Goal: Obtain resource: Download file/media

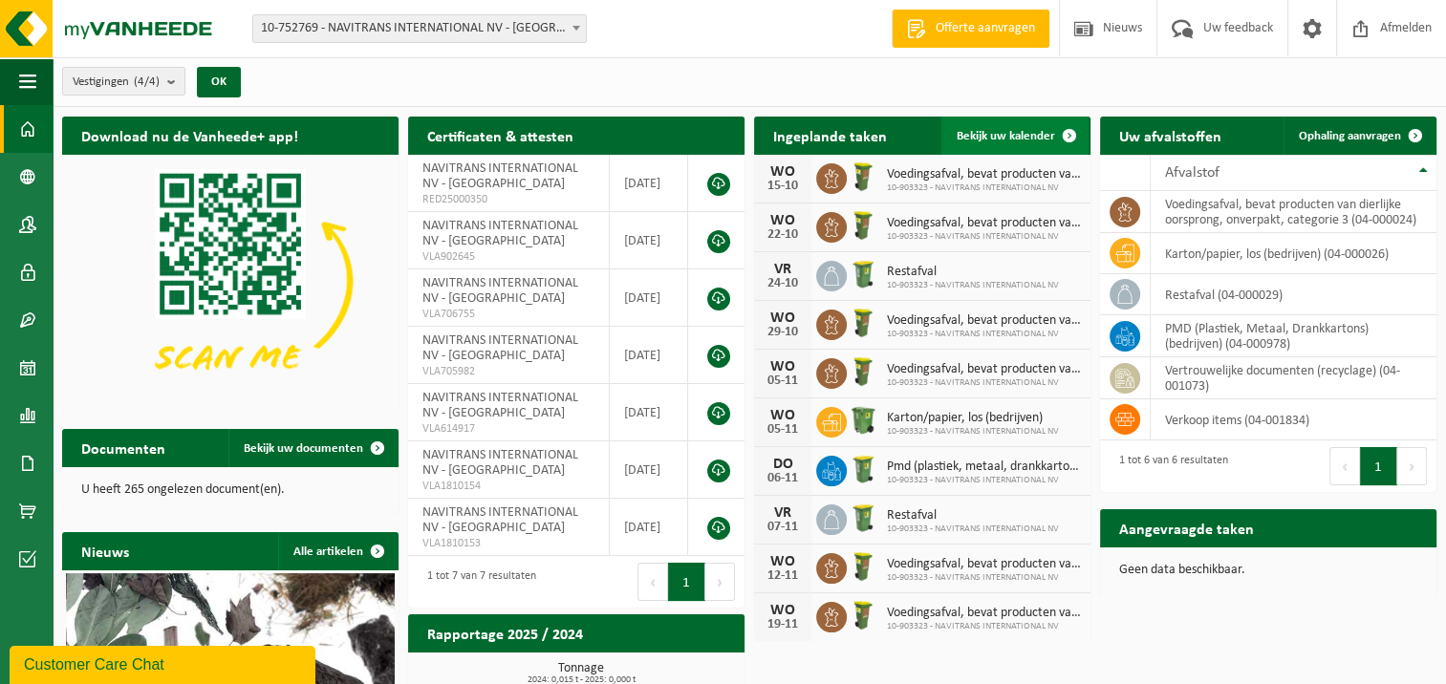
click at [1018, 133] on span "Bekijk uw kalender" at bounding box center [1006, 136] width 98 height 12
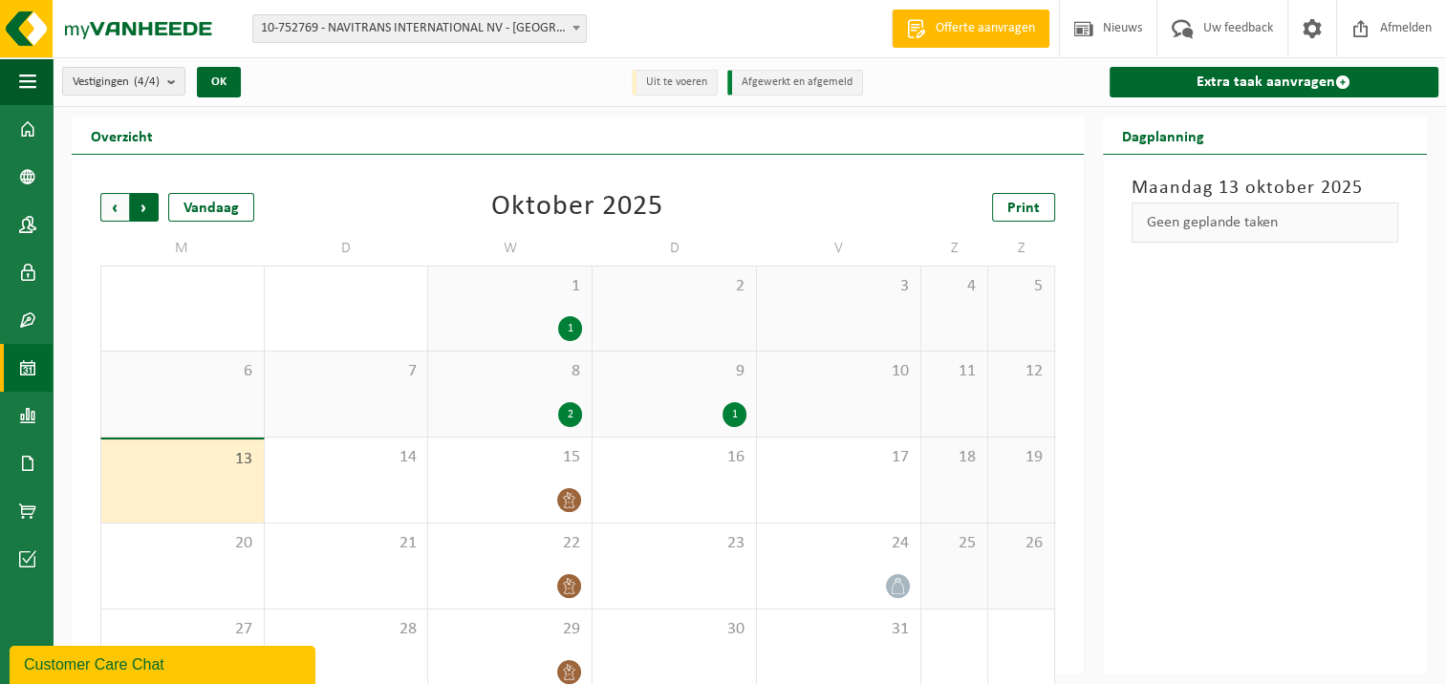
click at [111, 200] on span "Vorige" at bounding box center [114, 207] width 29 height 29
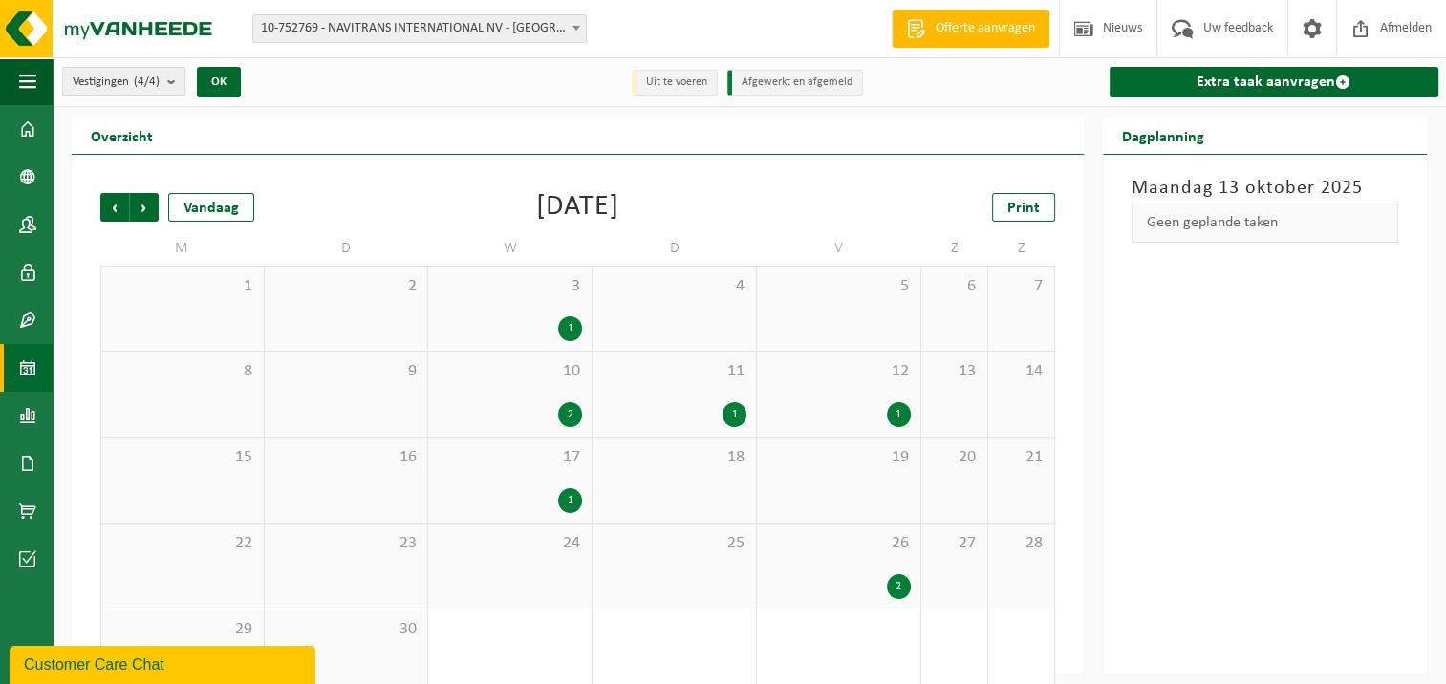
click at [583, 380] on div "10 2" at bounding box center [509, 394] width 163 height 85
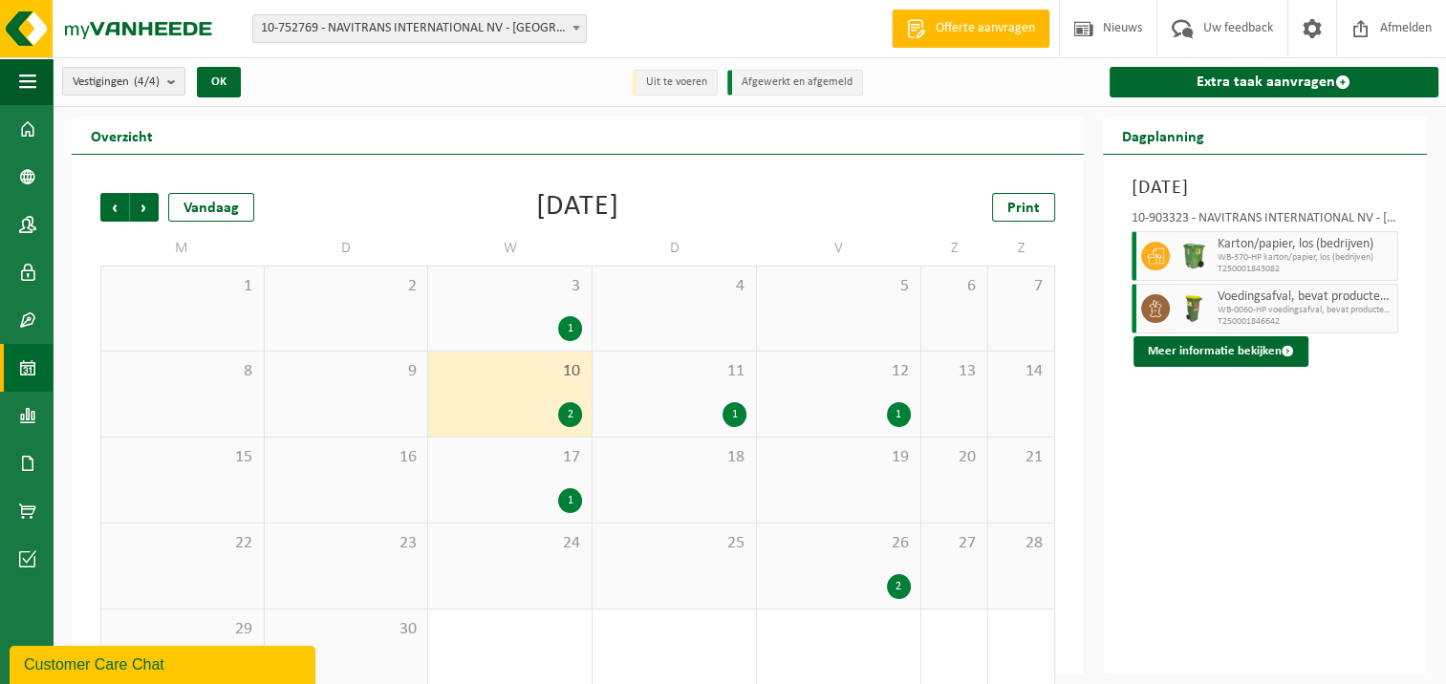
click at [885, 404] on div "1" at bounding box center [838, 414] width 144 height 25
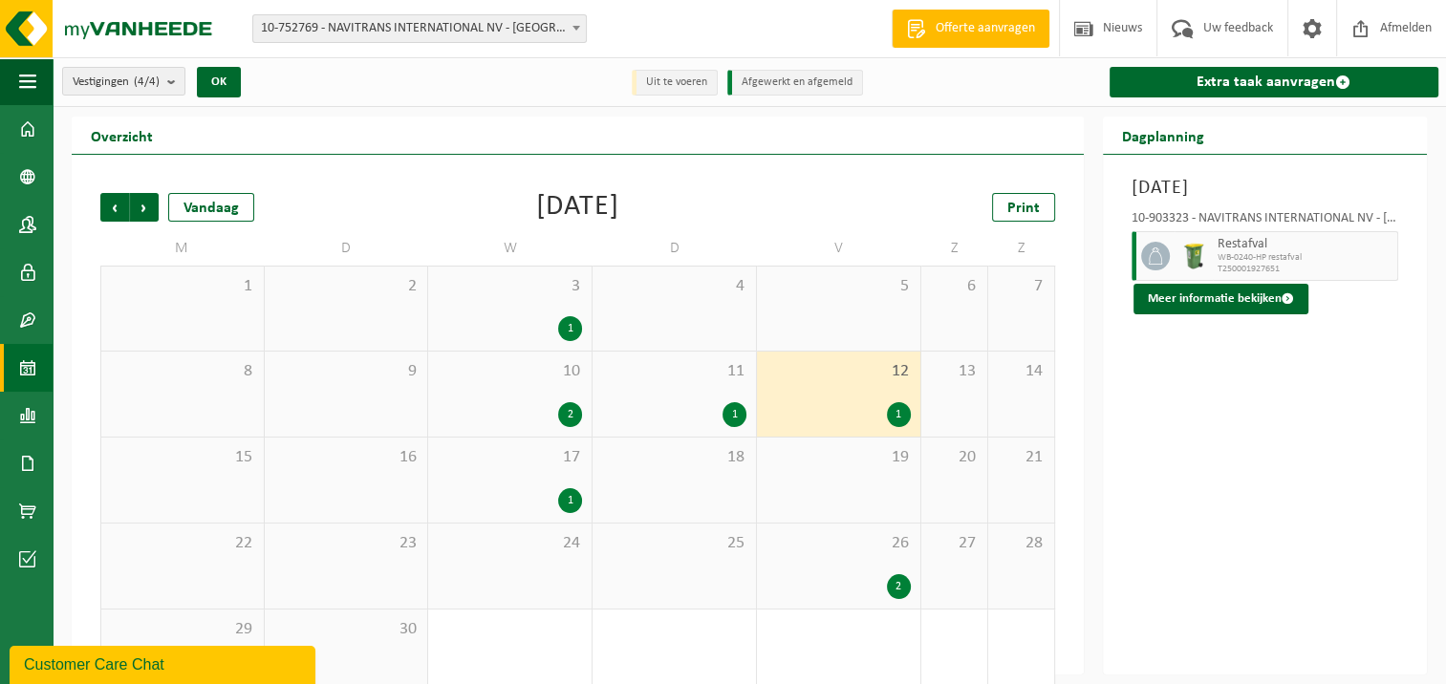
click at [888, 563] on div "26 2" at bounding box center [838, 566] width 163 height 85
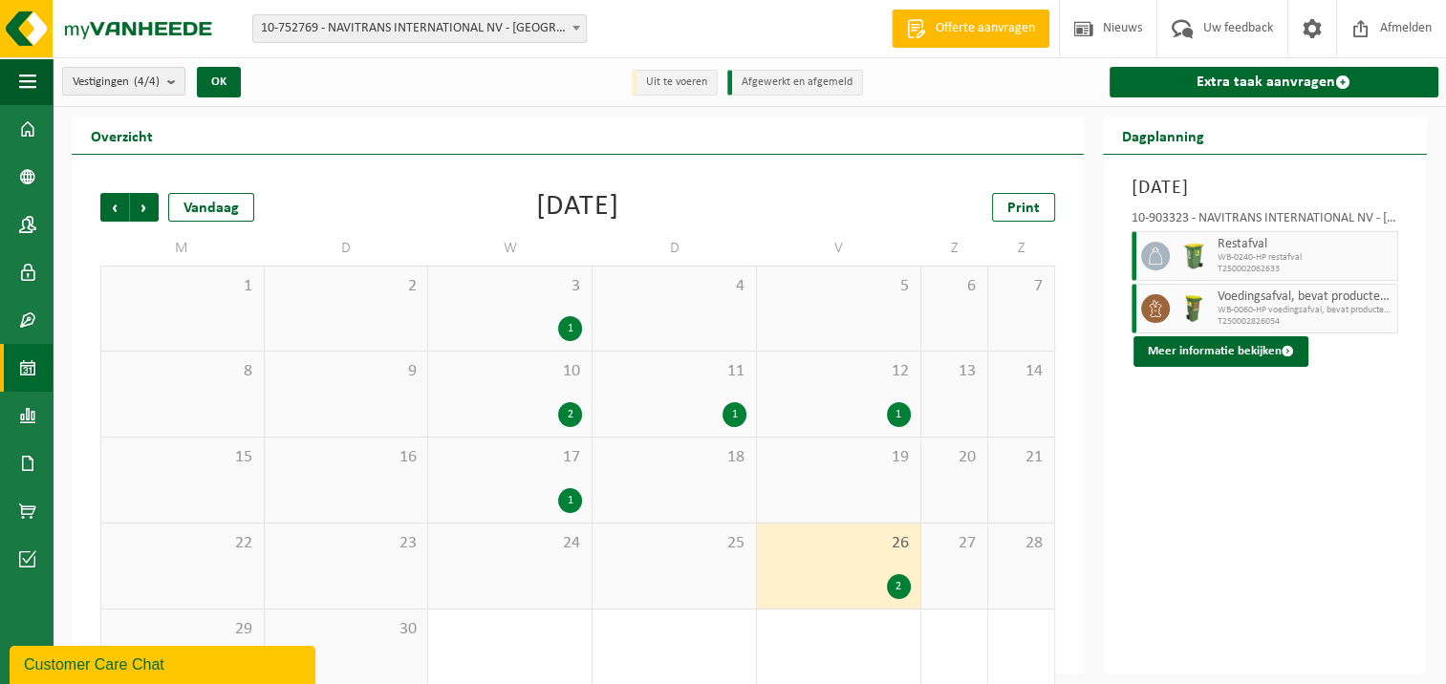
click at [709, 376] on span "11" at bounding box center [674, 371] width 144 height 21
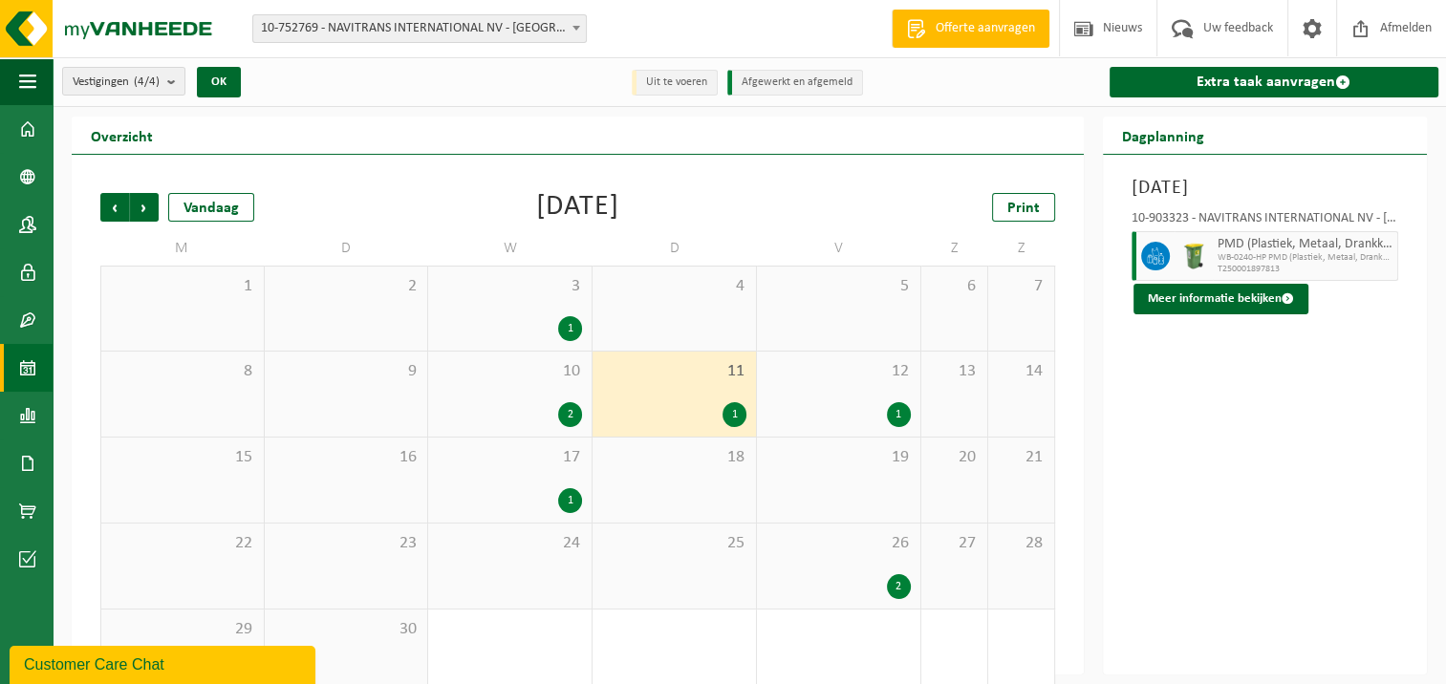
click at [564, 306] on div "3 1" at bounding box center [509, 309] width 163 height 84
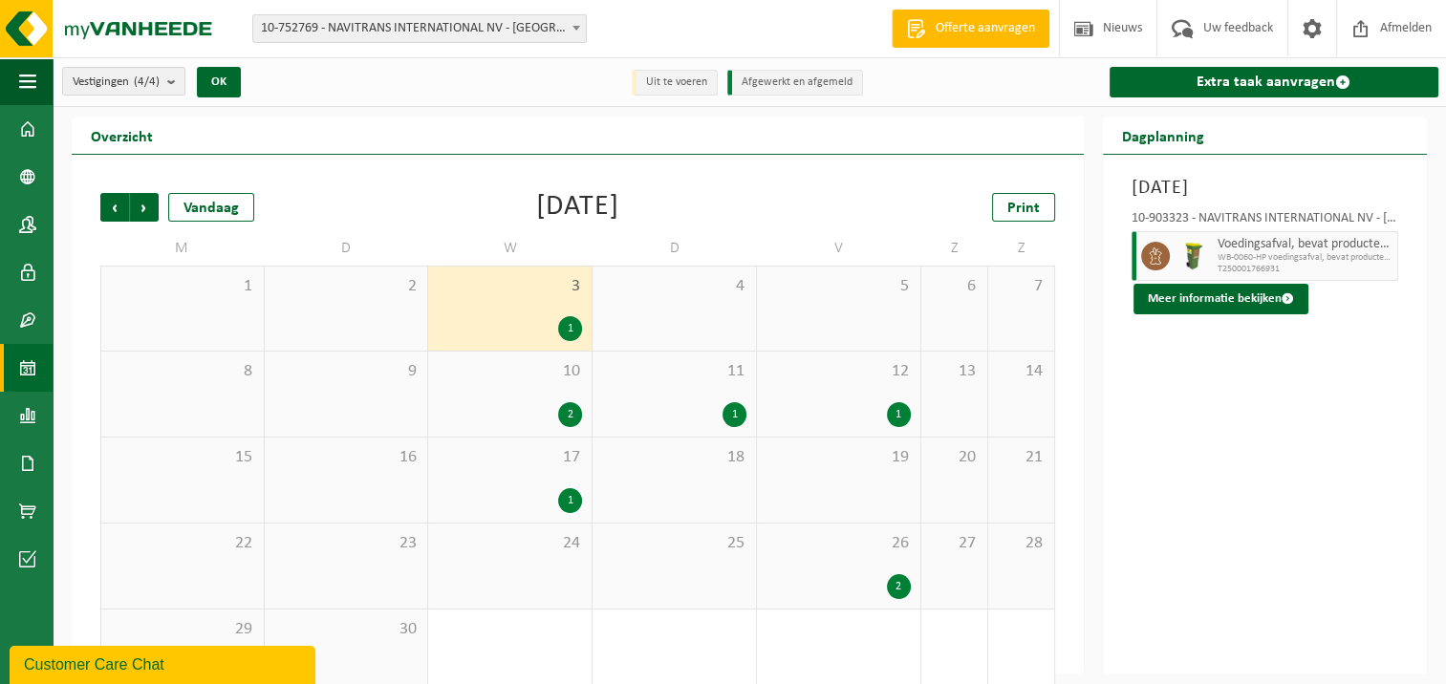
click at [536, 386] on div "10 2" at bounding box center [509, 394] width 163 height 85
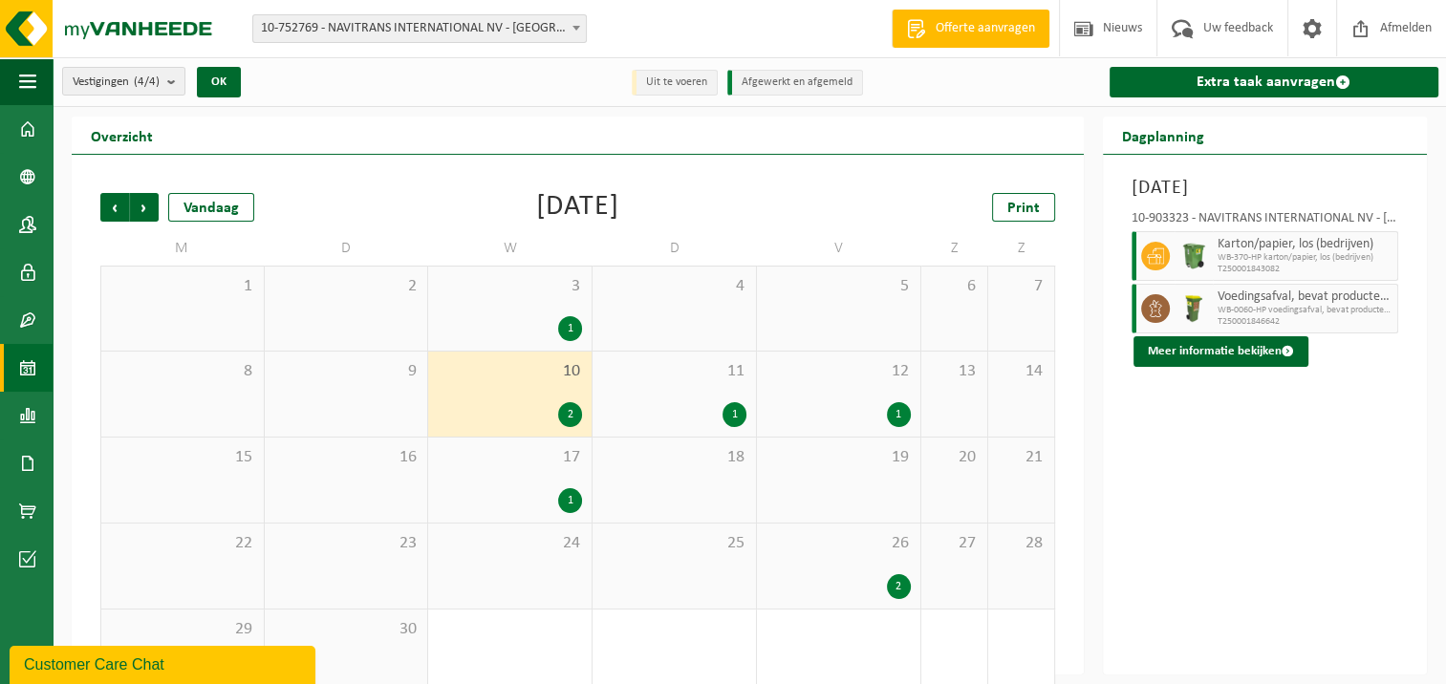
click at [544, 491] on div "1" at bounding box center [510, 500] width 144 height 25
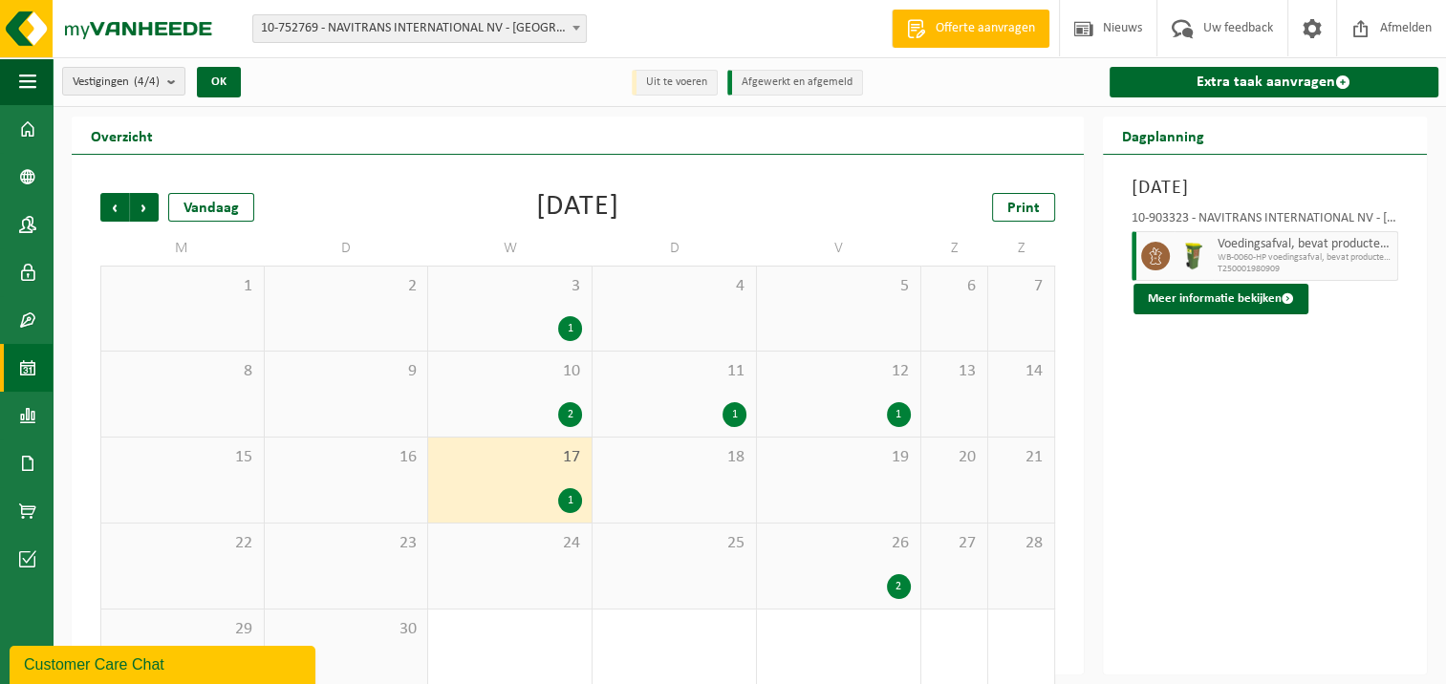
click at [864, 538] on span "26" at bounding box center [838, 543] width 144 height 21
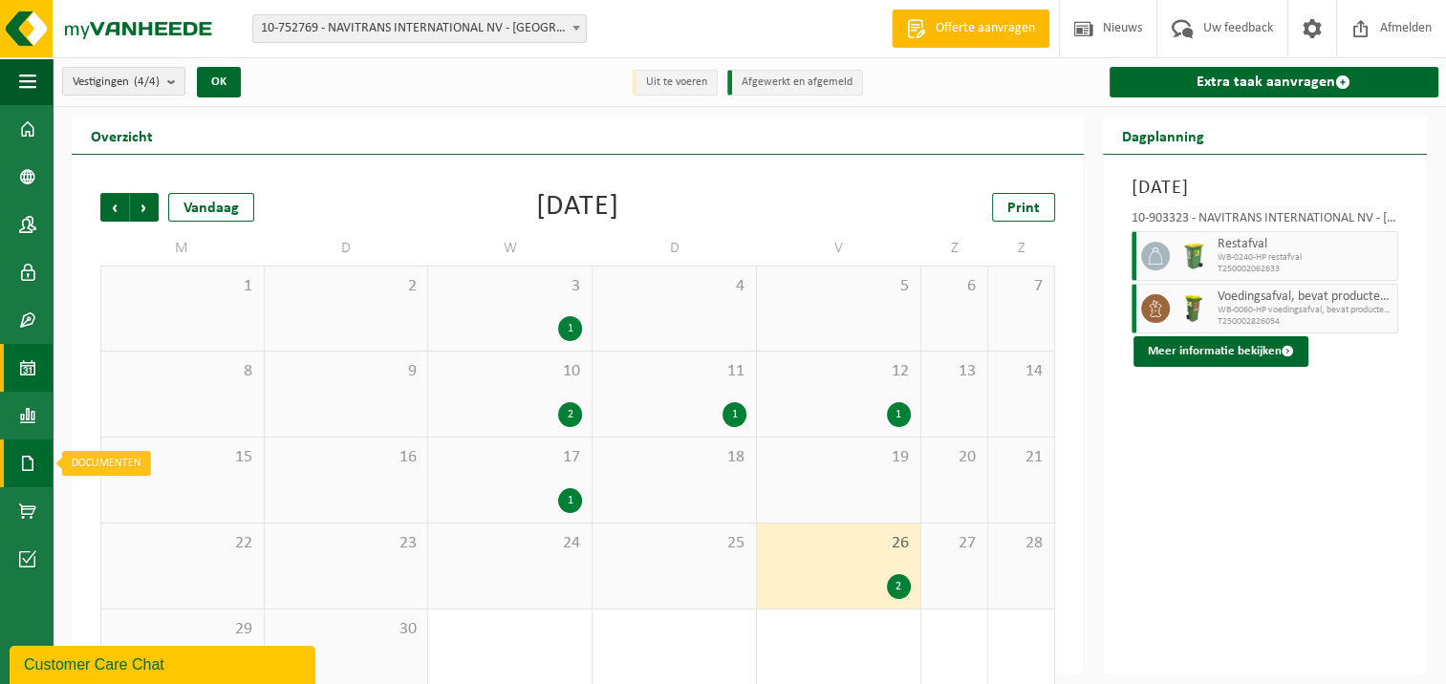
click at [31, 460] on span at bounding box center [27, 464] width 17 height 48
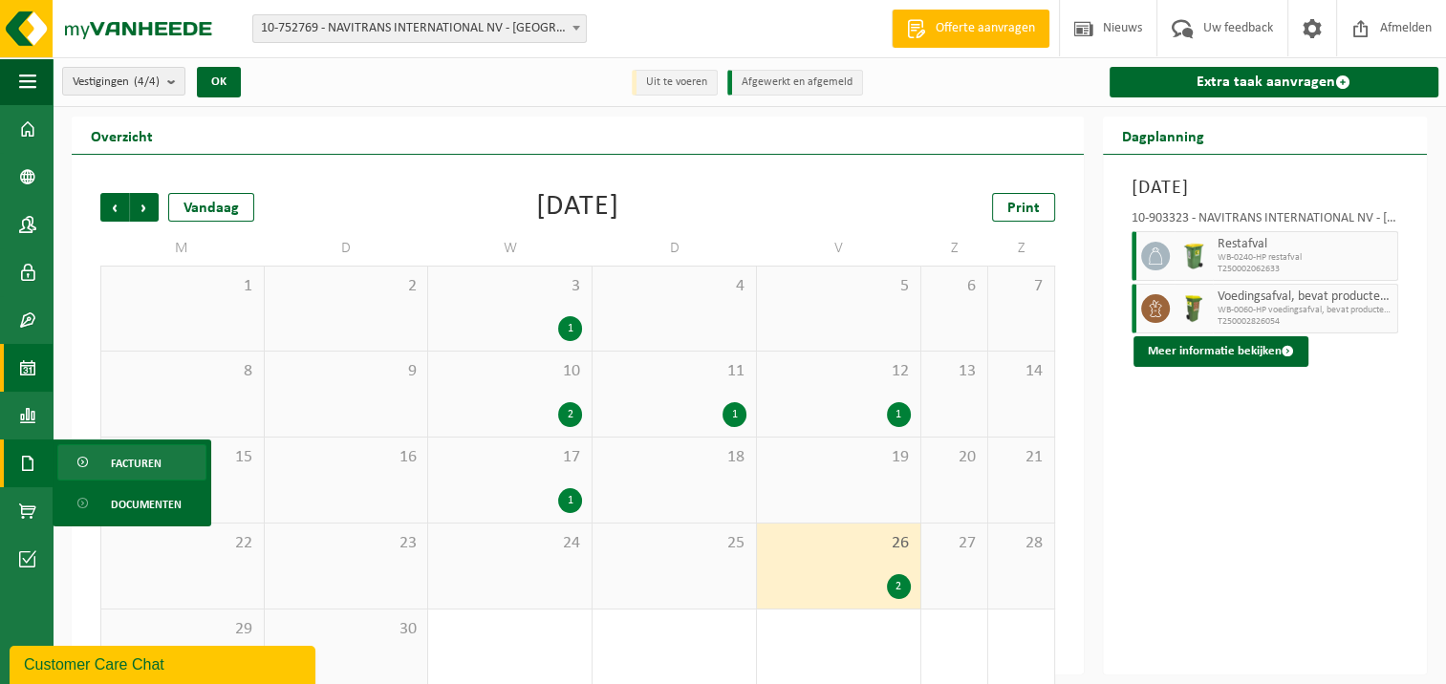
click at [136, 457] on span "Facturen" at bounding box center [136, 463] width 51 height 36
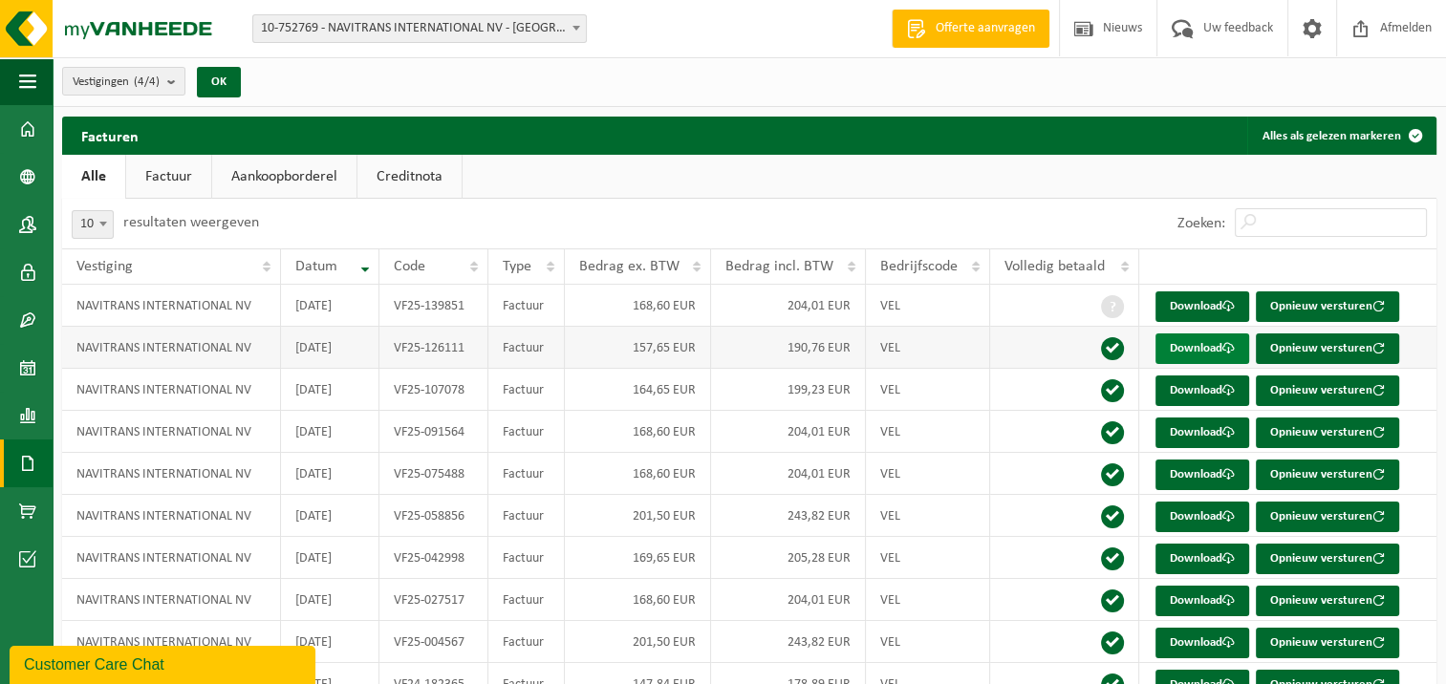
click at [1183, 348] on link "Download" at bounding box center [1202, 348] width 94 height 31
click at [25, 119] on span at bounding box center [27, 129] width 17 height 48
